Goal: Task Accomplishment & Management: Use online tool/utility

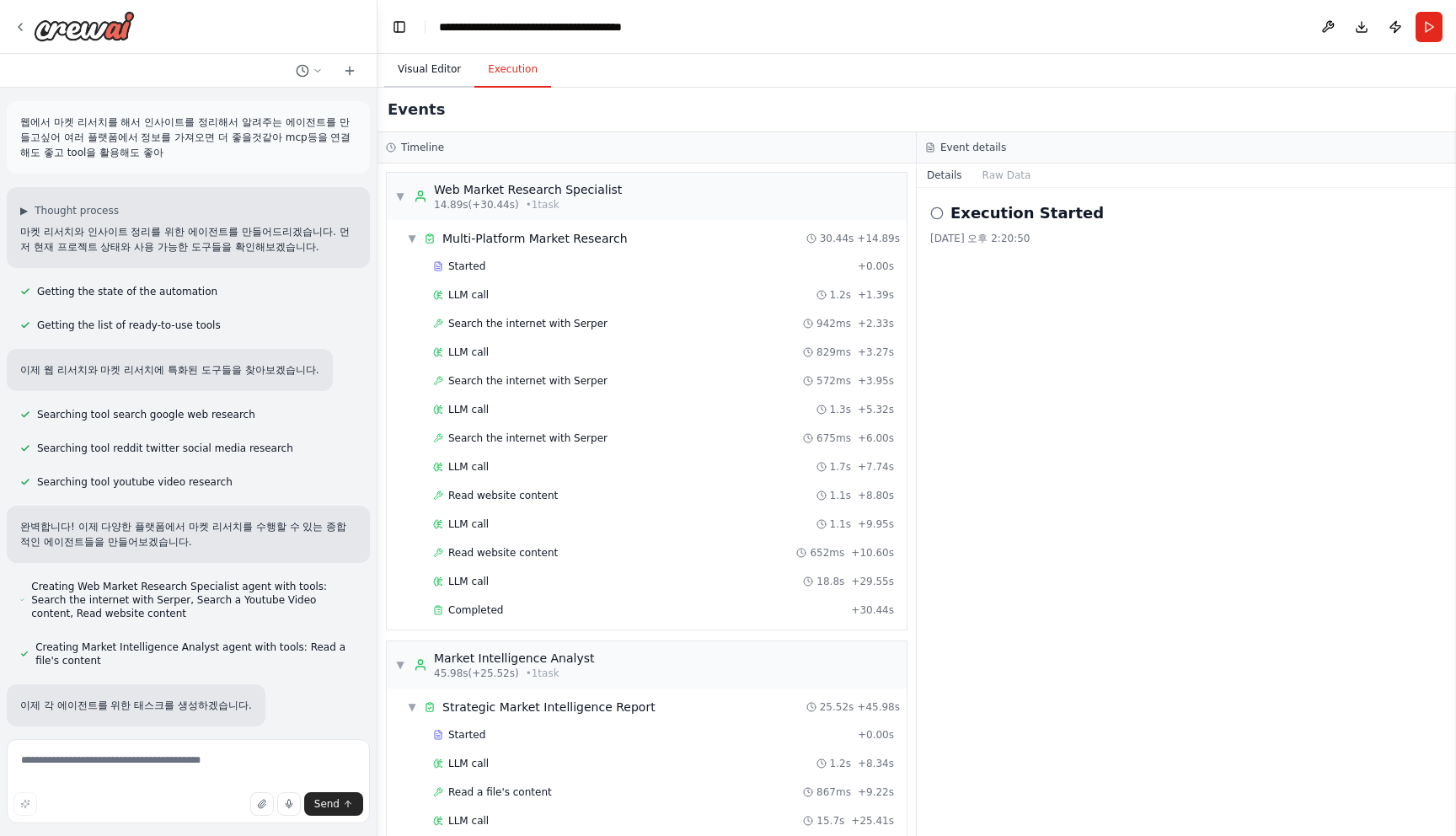
click at [427, 81] on button "Visual Editor" at bounding box center [429, 70] width 90 height 36
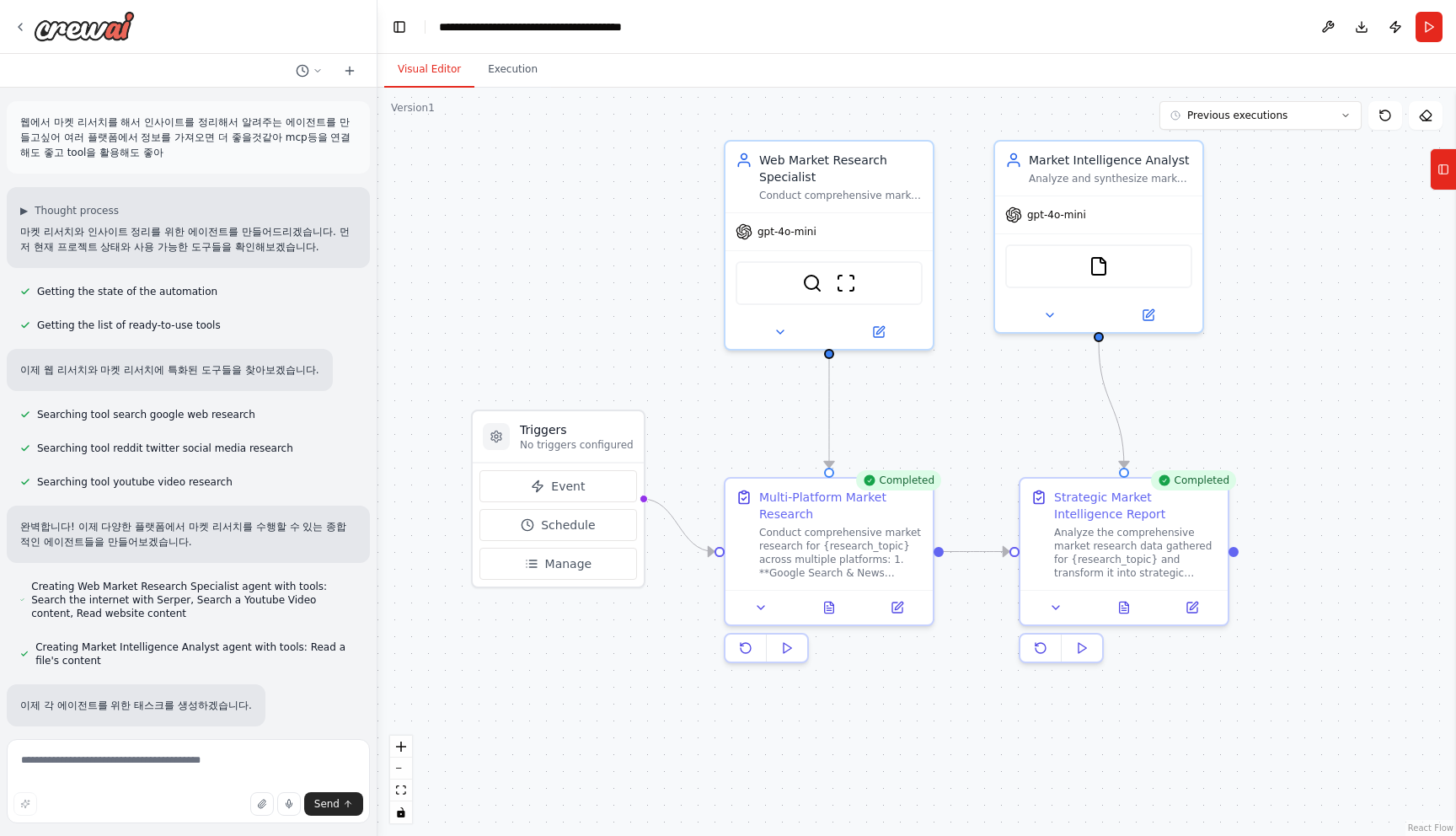
drag, startPoint x: 609, startPoint y: 322, endPoint x: 622, endPoint y: 294, distance: 30.9
click at [622, 294] on div ".deletable-edge-delete-btn { width: 20px; height: 20px; border: 0px solid #ffff…" at bounding box center [917, 462] width 1078 height 748
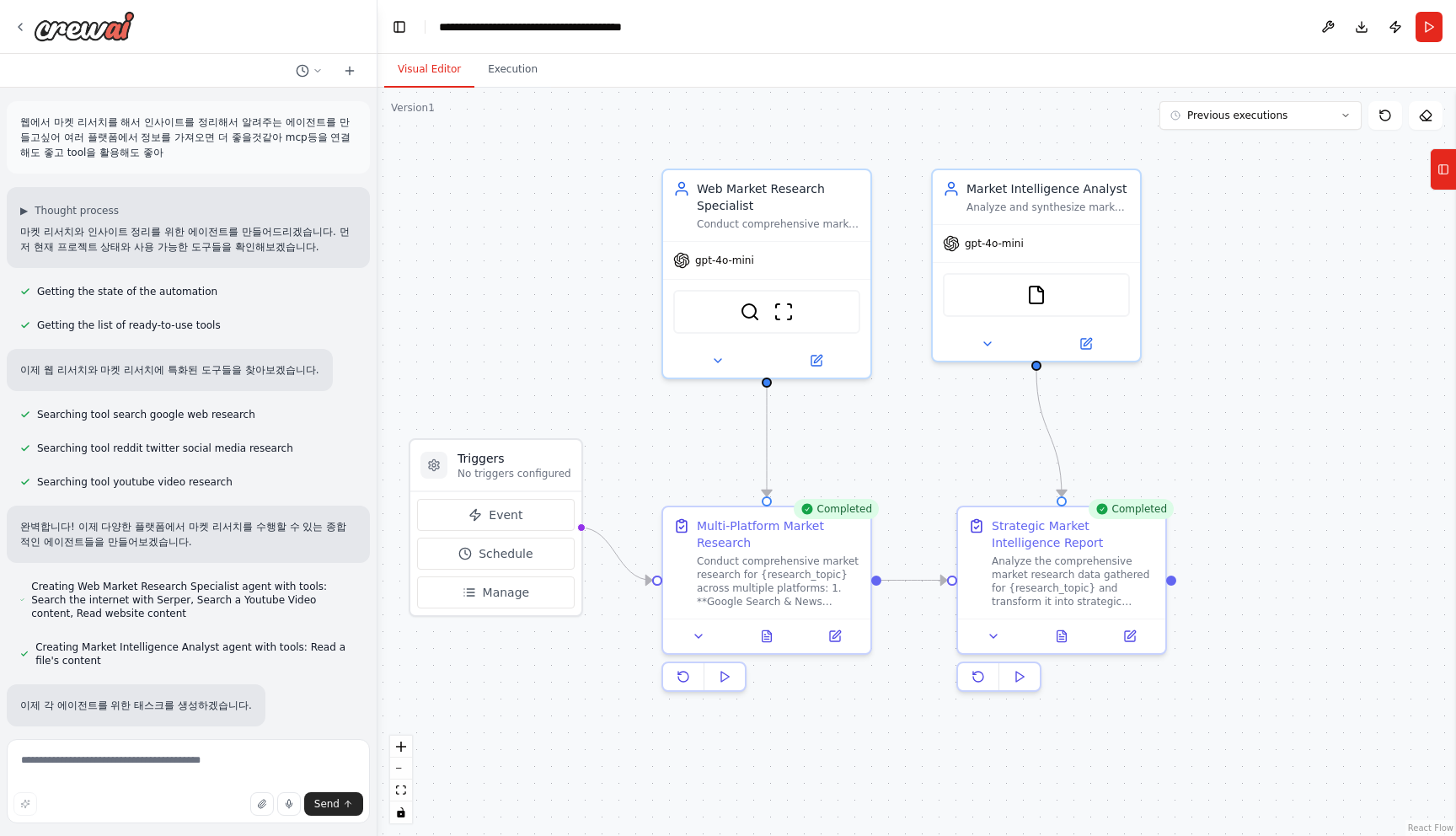
drag, startPoint x: 915, startPoint y: 740, endPoint x: 850, endPoint y: 765, distance: 69.6
click at [850, 765] on div ".deletable-edge-delete-btn { width: 20px; height: 20px; border: 0px solid #ffff…" at bounding box center [917, 462] width 1078 height 748
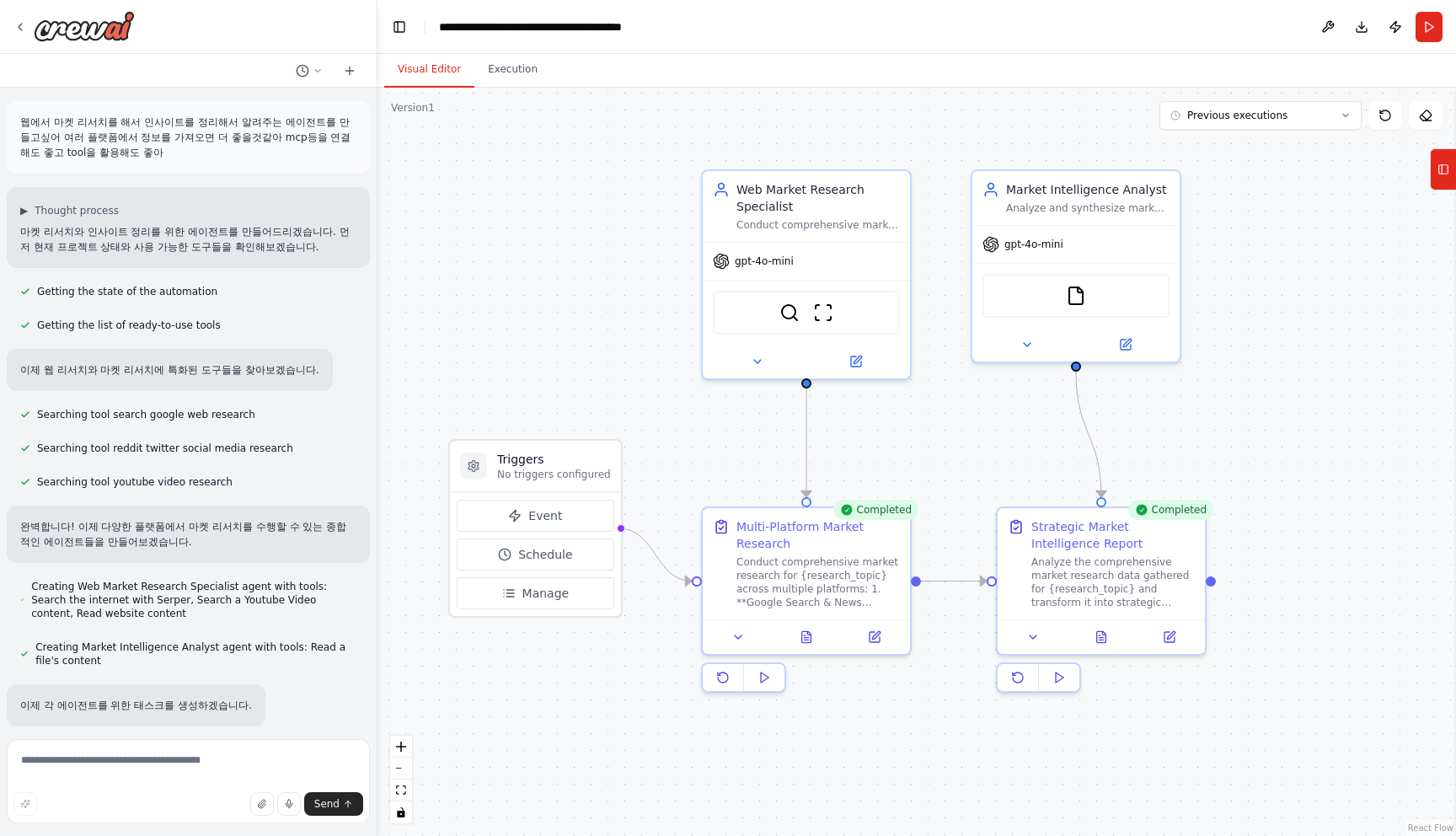
drag, startPoint x: 909, startPoint y: 762, endPoint x: 951, endPoint y: 764, distance: 42.0
click at [951, 764] on div ".deletable-edge-delete-btn { width: 20px; height: 20px; border: 0px solid #ffff…" at bounding box center [917, 462] width 1078 height 748
click at [969, 744] on div ".deletable-edge-delete-btn { width: 20px; height: 20px; border: 0px solid #ffff…" at bounding box center [917, 462] width 1078 height 748
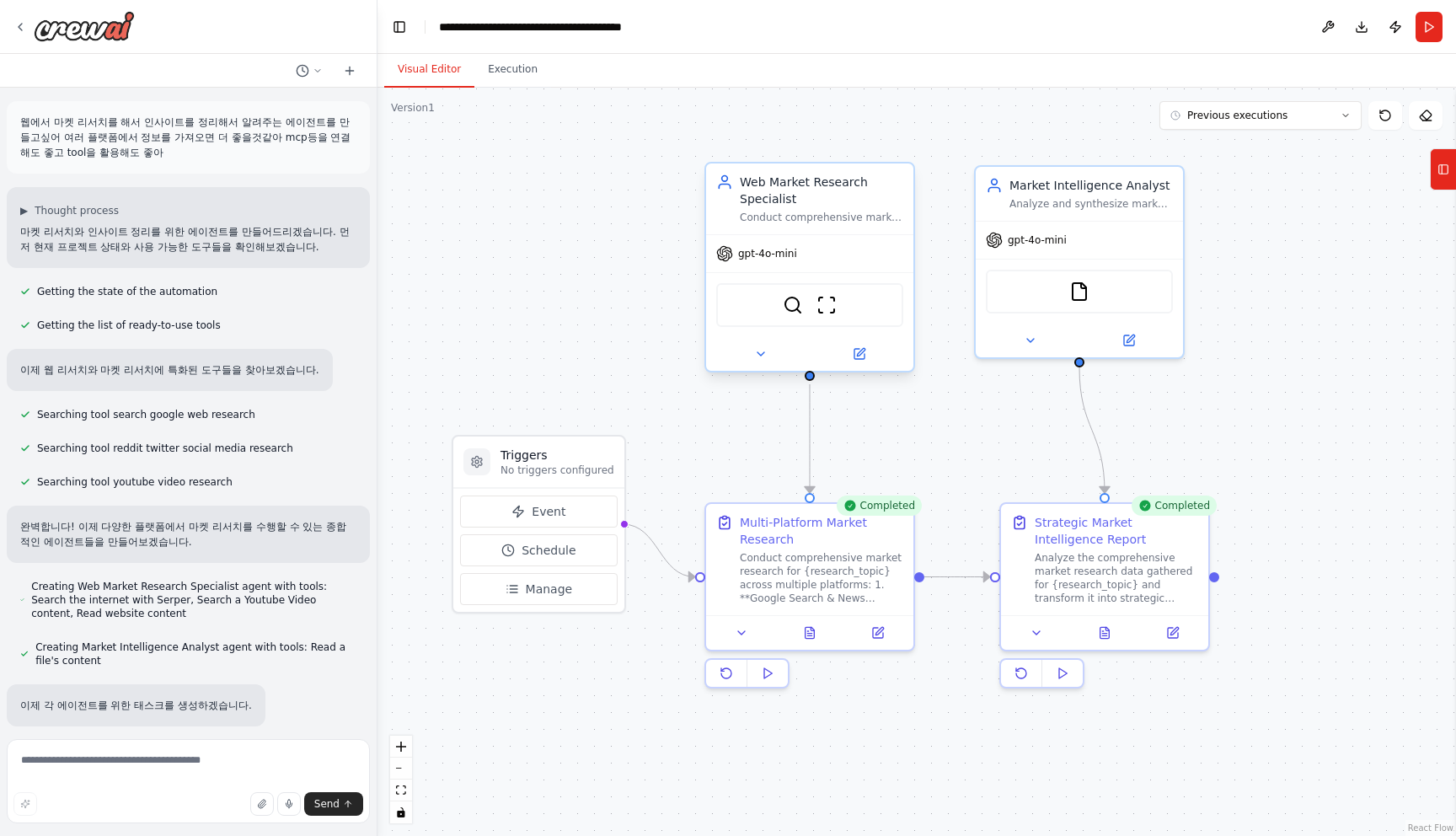
click at [840, 223] on div "Conduct comprehensive market research across multiple web platforms including G…" at bounding box center [821, 218] width 164 height 14
click at [807, 202] on div "Web Market Research Specialist" at bounding box center [821, 190] width 164 height 34
click at [809, 205] on div "Web Market Research Specialist" at bounding box center [821, 190] width 164 height 34
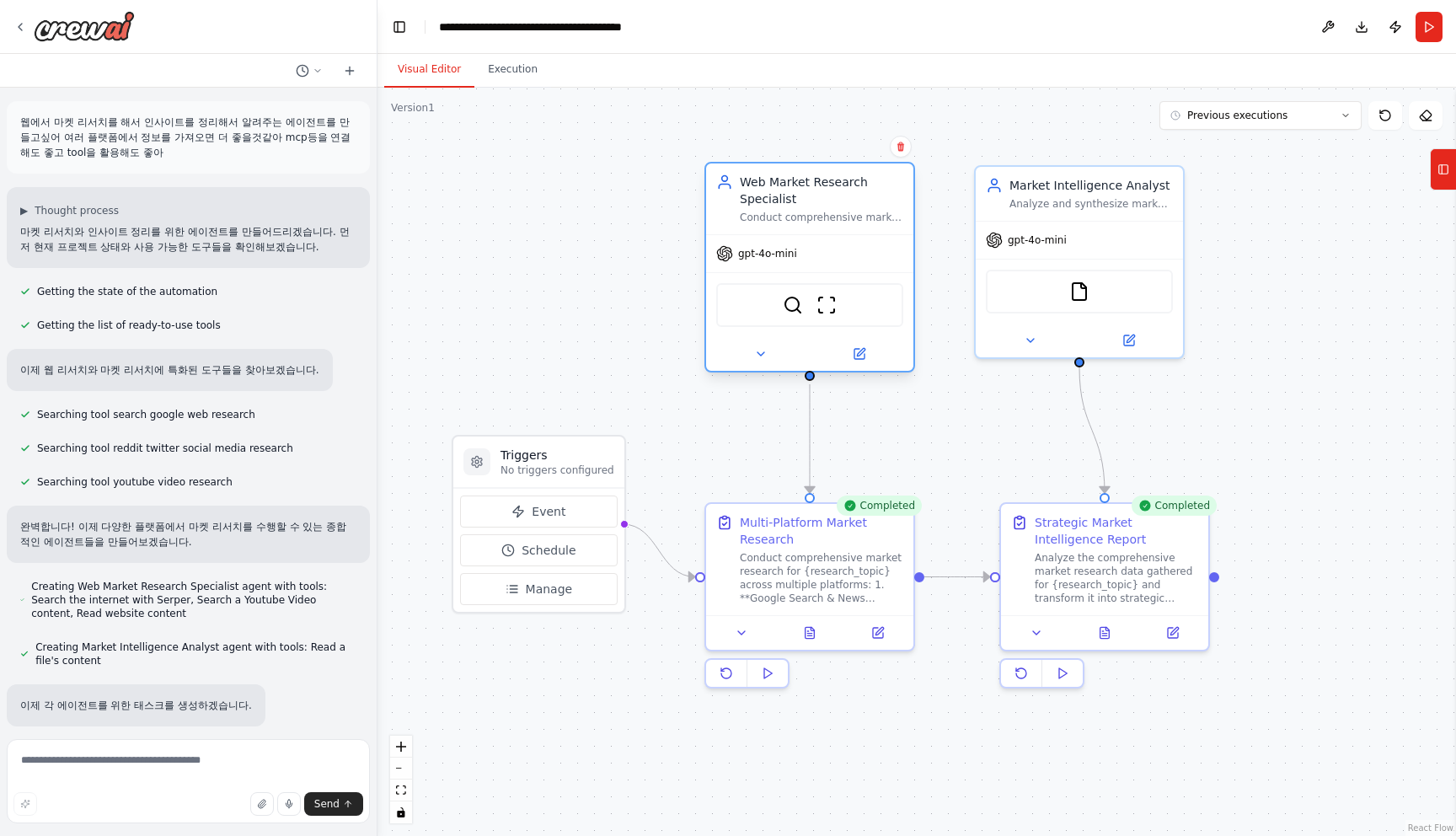
click at [809, 205] on div "Web Market Research Specialist" at bounding box center [821, 190] width 164 height 34
click at [829, 312] on img at bounding box center [827, 305] width 20 height 20
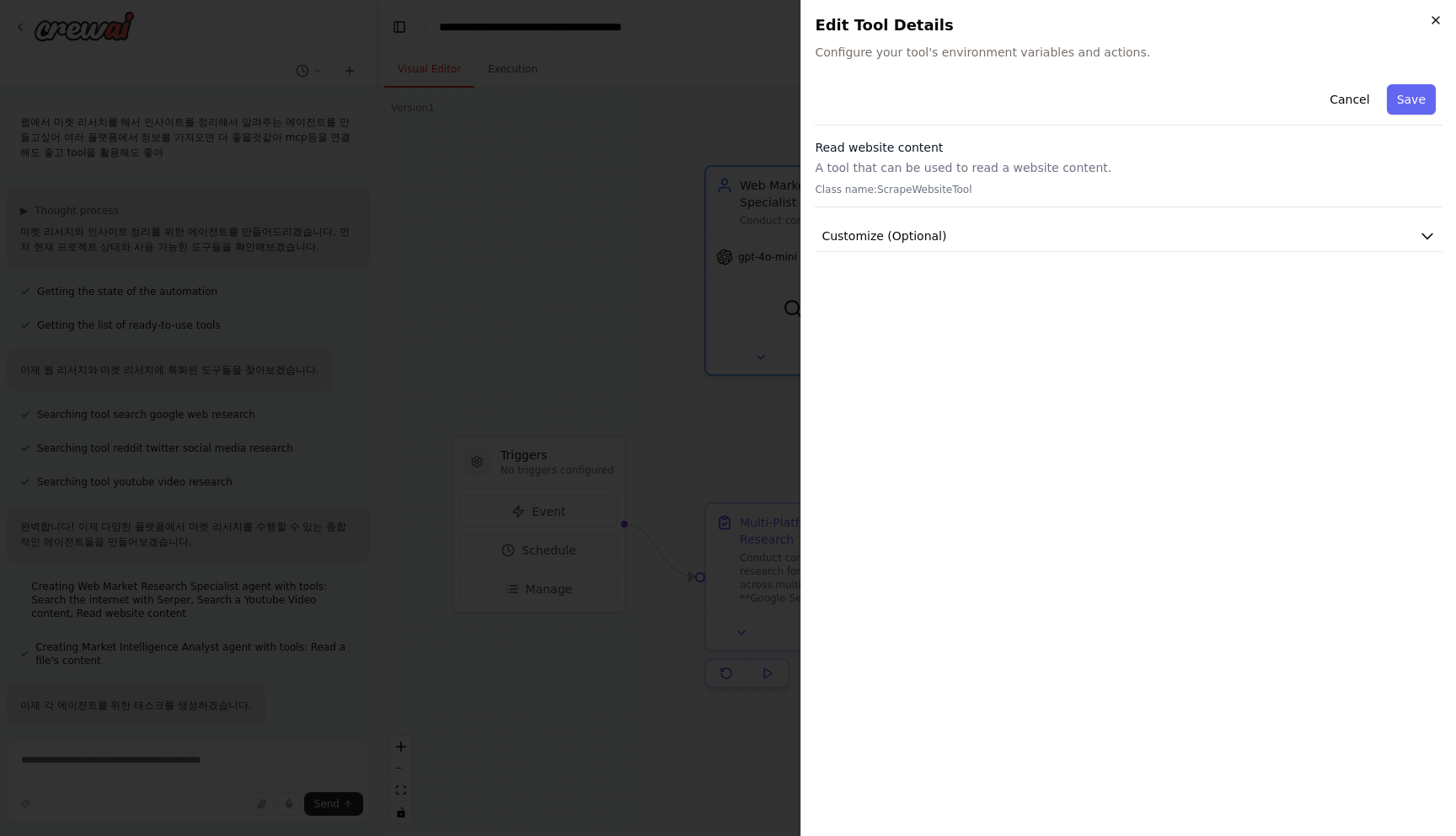
click at [1432, 21] on icon "button" at bounding box center [1437, 20] width 14 height 14
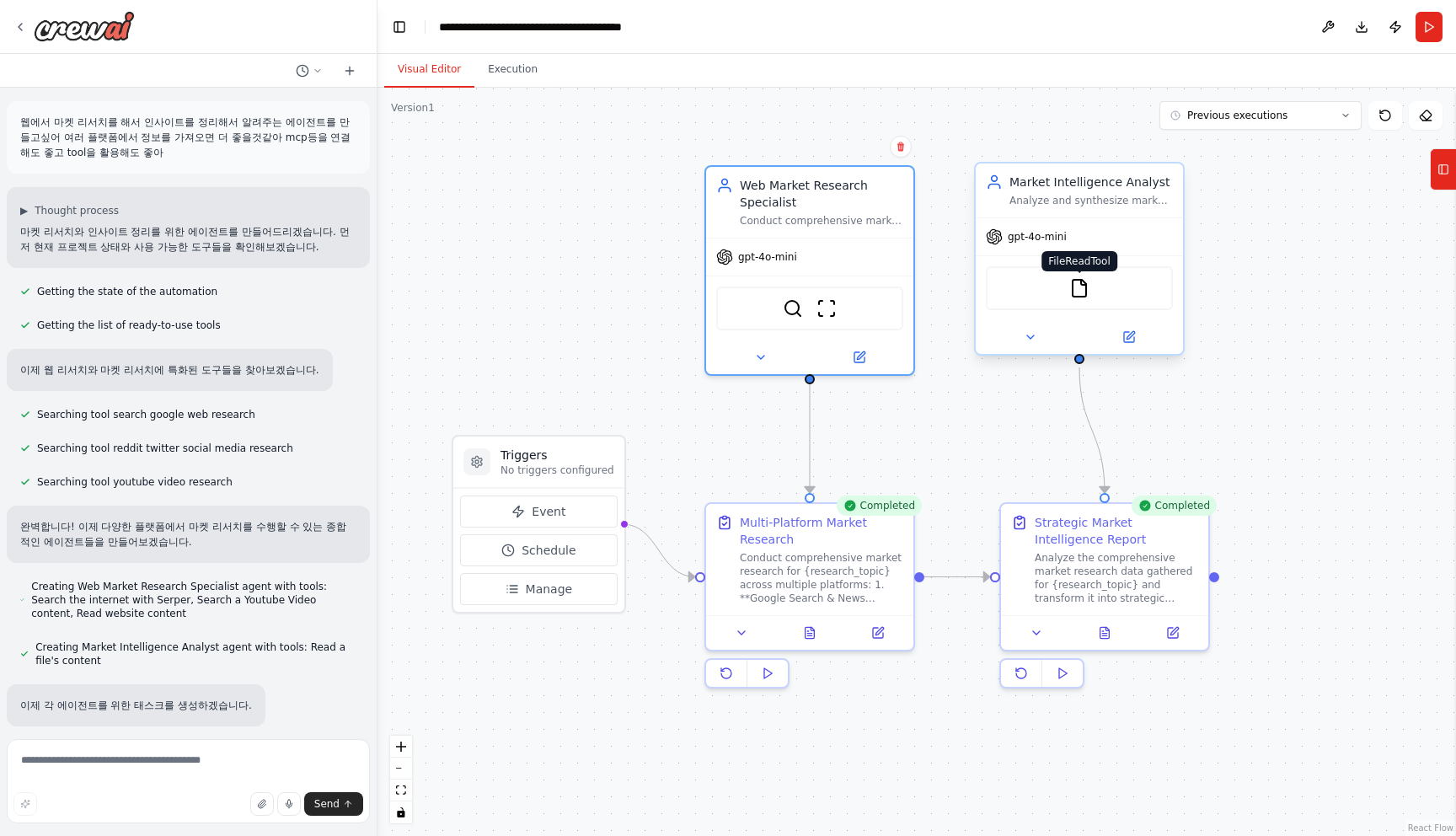
click at [1082, 294] on img at bounding box center [1079, 287] width 20 height 20
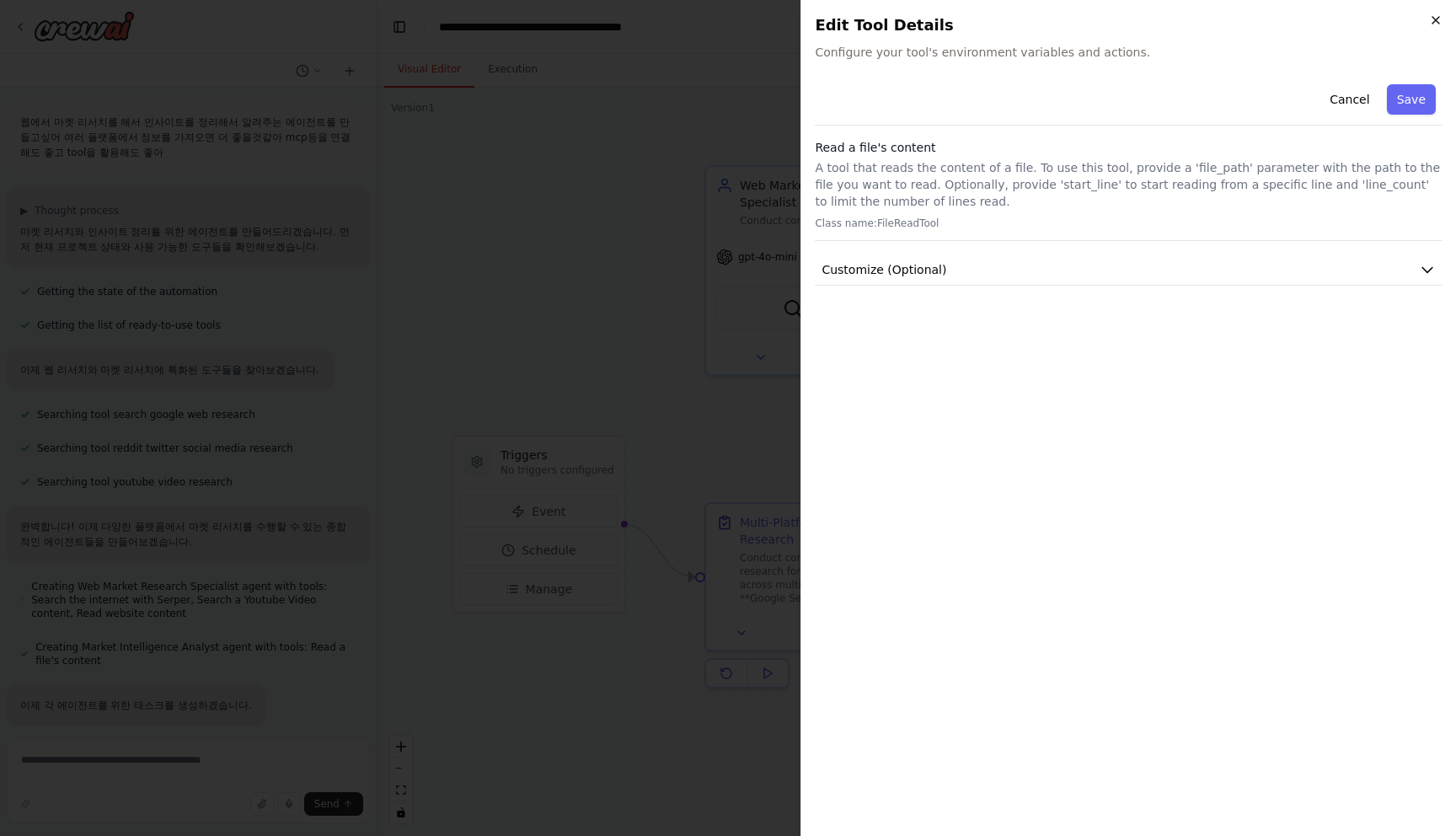
click at [1434, 22] on icon "button" at bounding box center [1436, 19] width 7 height 7
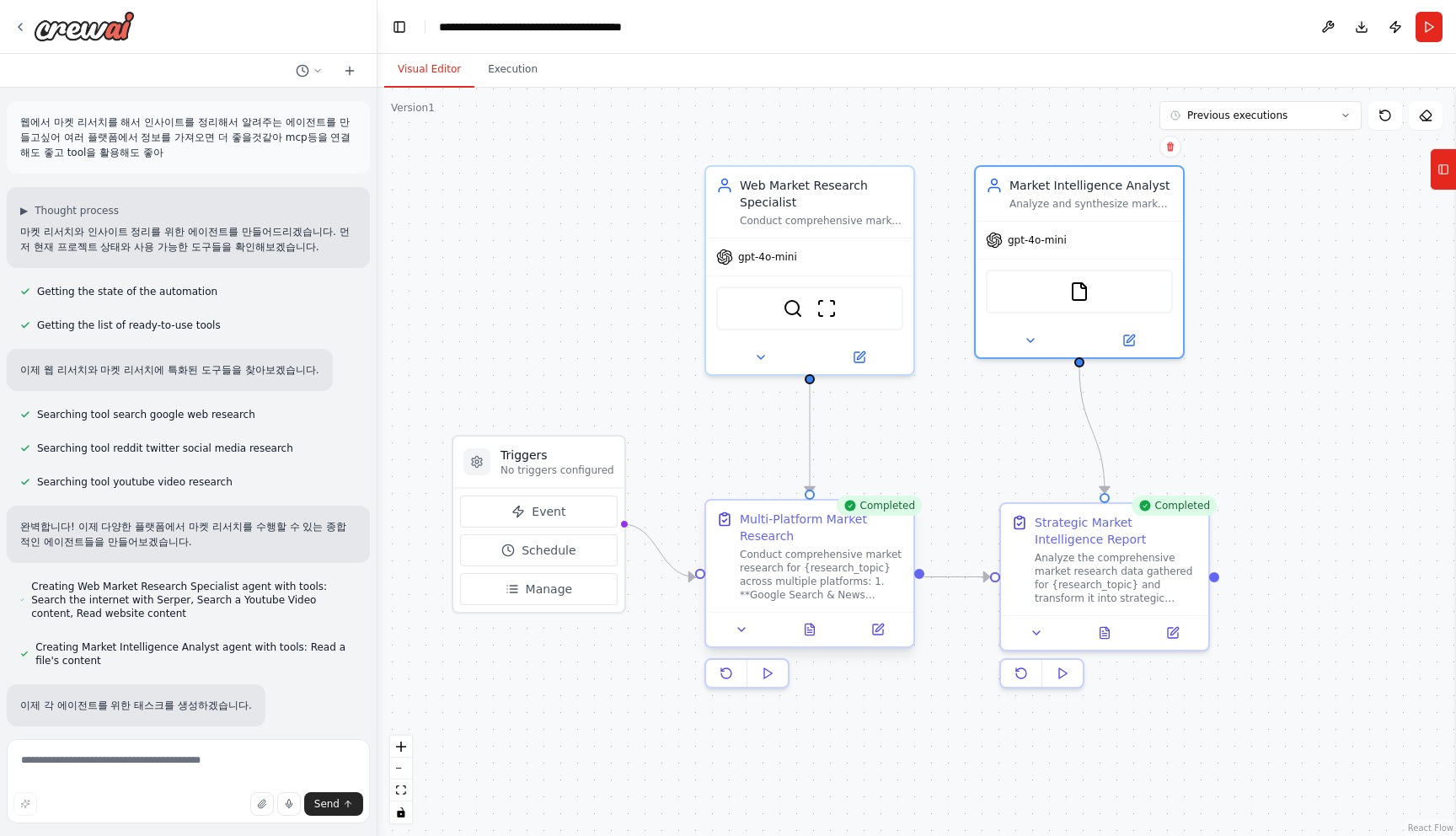
click at [824, 576] on div "Conduct comprehensive market research for {research_topic} across multiple plat…" at bounding box center [821, 575] width 164 height 54
click at [808, 552] on div "Conduct comprehensive market research for {research_topic} across multiple plat…" at bounding box center [821, 575] width 164 height 54
click at [863, 512] on div "Completed" at bounding box center [880, 505] width 85 height 20
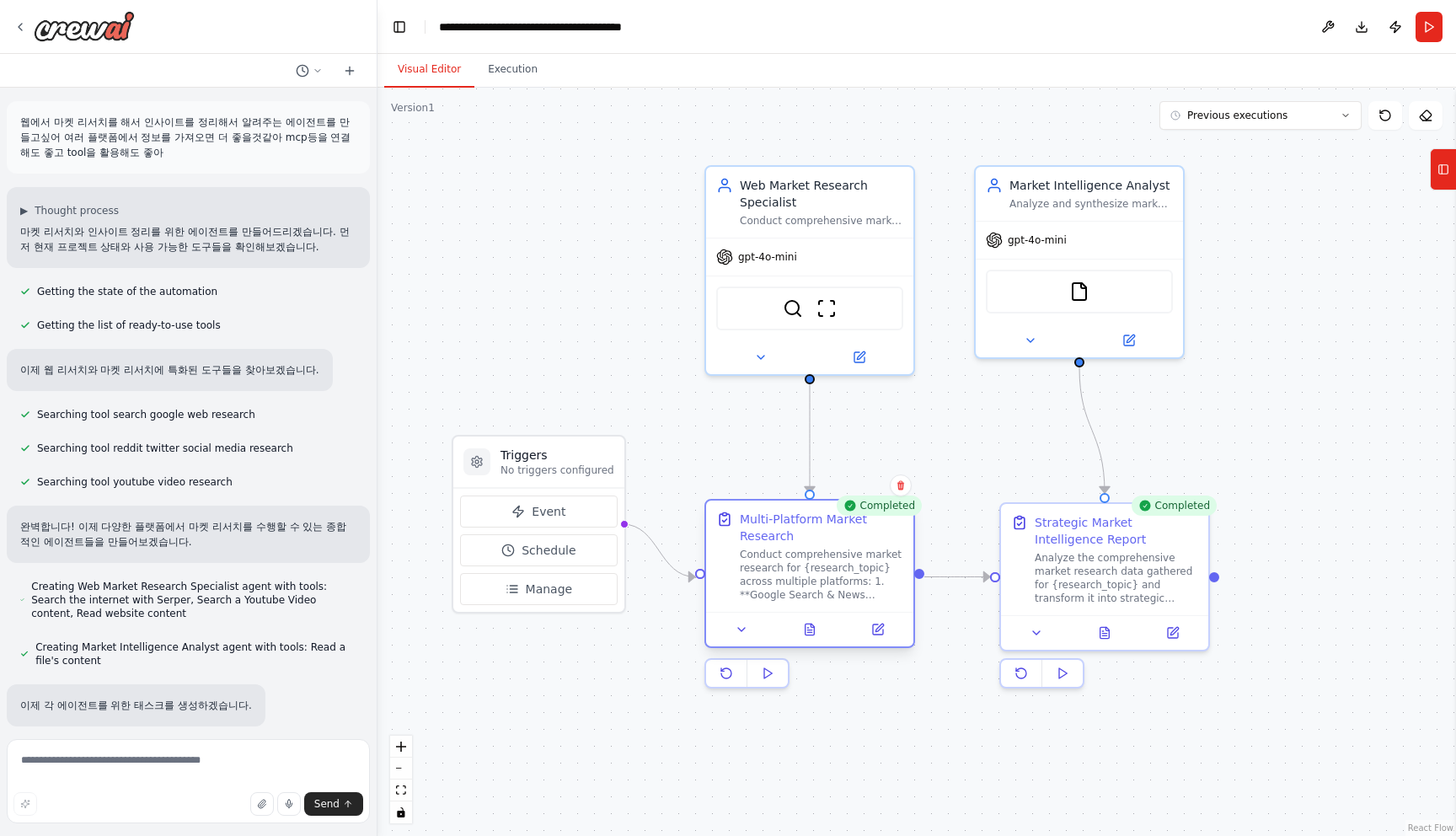
click at [834, 573] on div "Conduct comprehensive market research for {research_topic} across multiple plat…" at bounding box center [821, 575] width 164 height 54
